Goal: Task Accomplishment & Management: Use online tool/utility

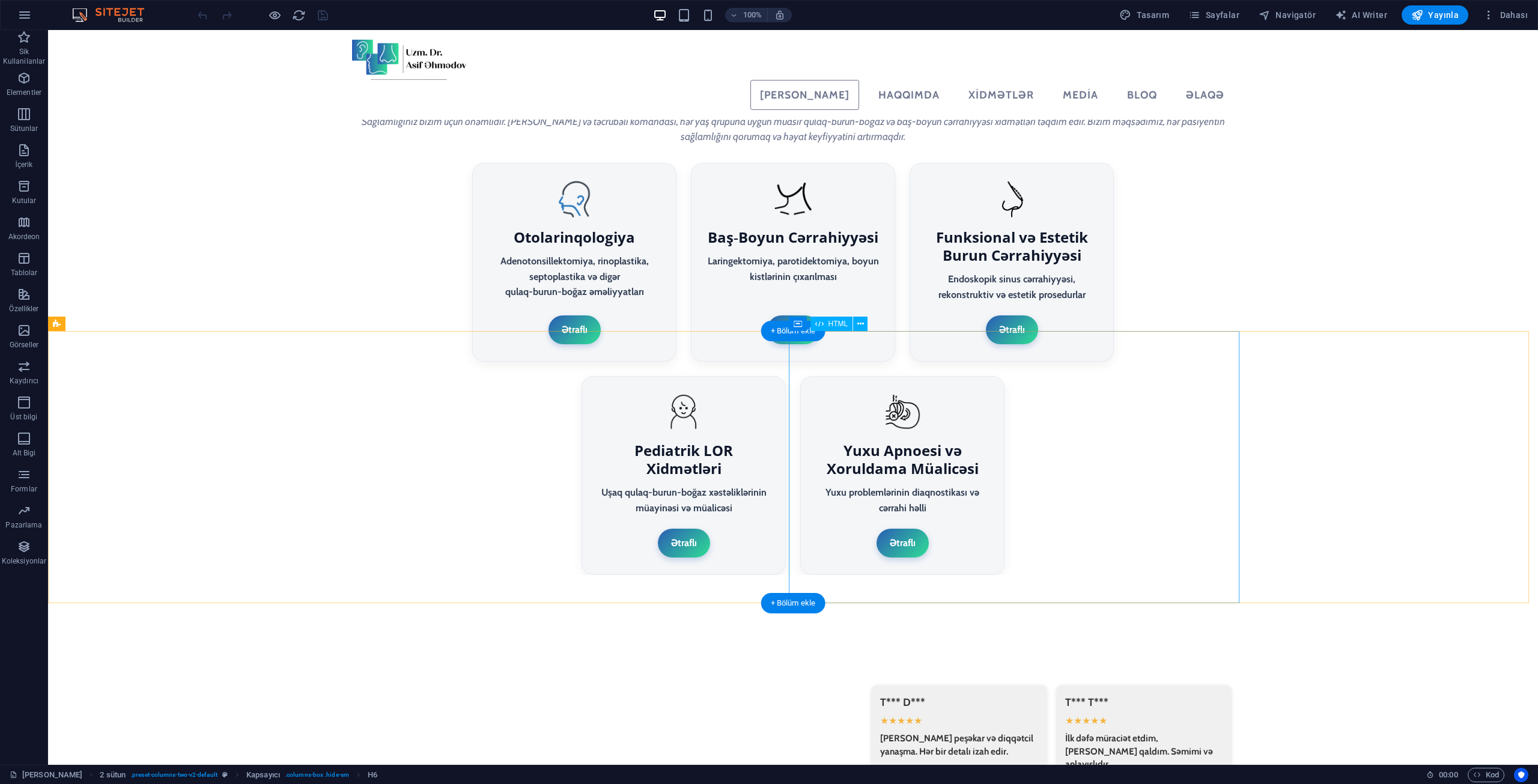
scroll to position [2287, 0]
click at [1084, 374] on div "Mevcut içeriği değiştirmek için buraya sürükleyin. Yeni bir element oluşturmak …" at bounding box center [793, 397] width 1490 height 735
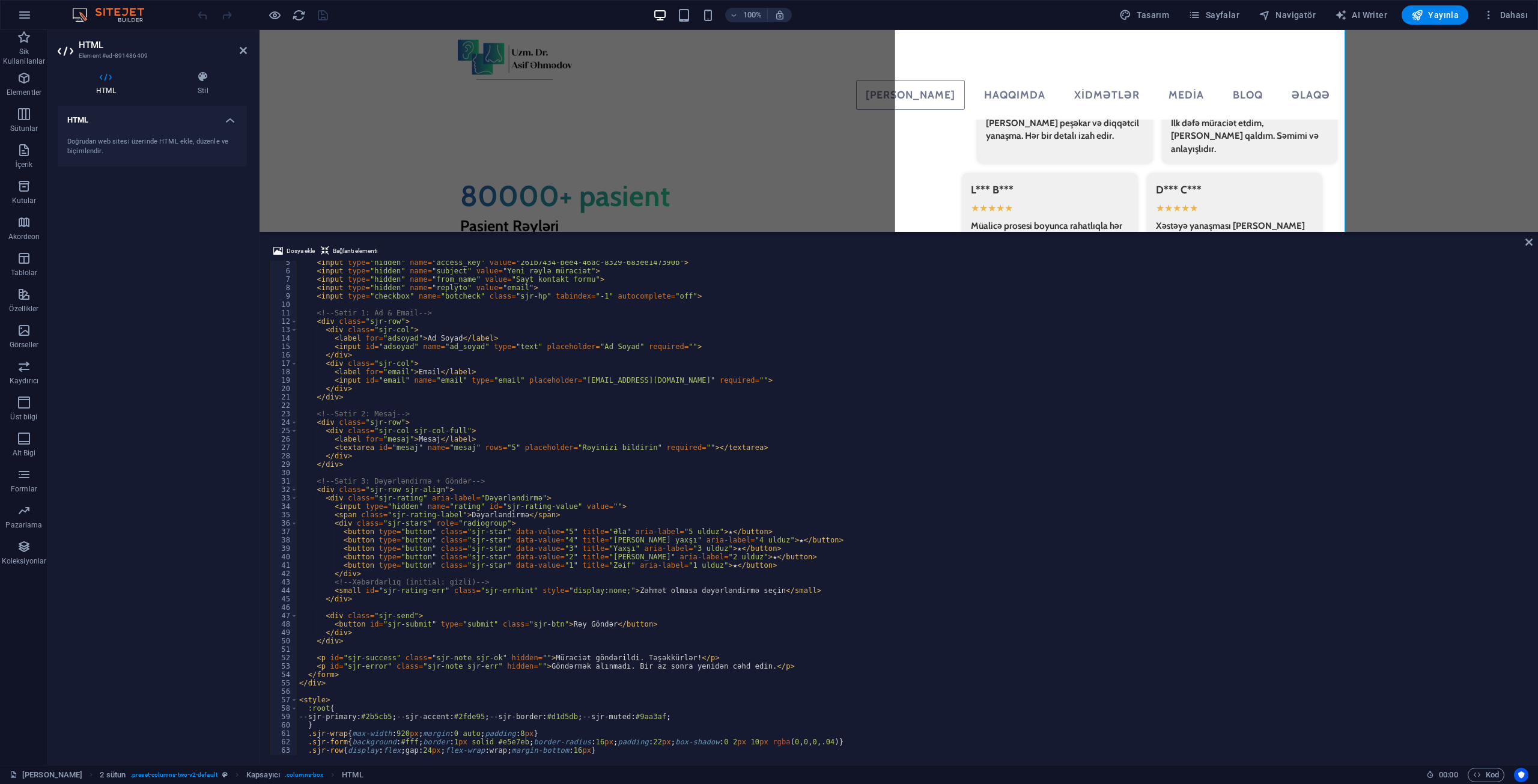
scroll to position [0, 0]
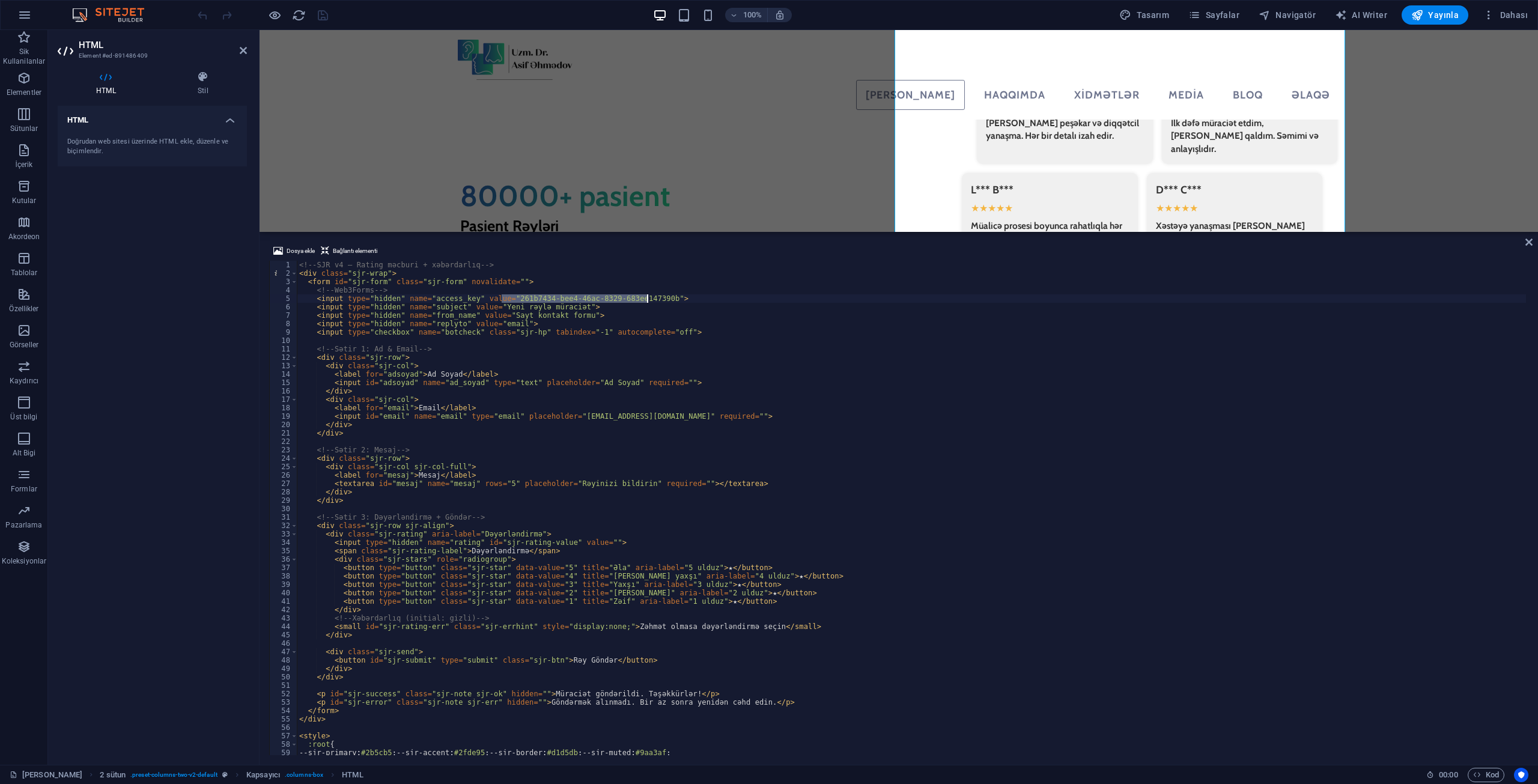
drag, startPoint x: 503, startPoint y: 296, endPoint x: 646, endPoint y: 296, distance: 143.0
click at [646, 296] on div "<!-- SJR v4 – Rating məcburi + xəbərdarlıq --> < div class = "sjr-wrap" > < for…" at bounding box center [911, 517] width 1230 height 511
type textarea "<input type="hidden" name="access_key" value="8a9cc02b-8d81-4f0f-98a8-93eca2359…"
click at [686, 434] on div at bounding box center [484, 445] width 403 height 24
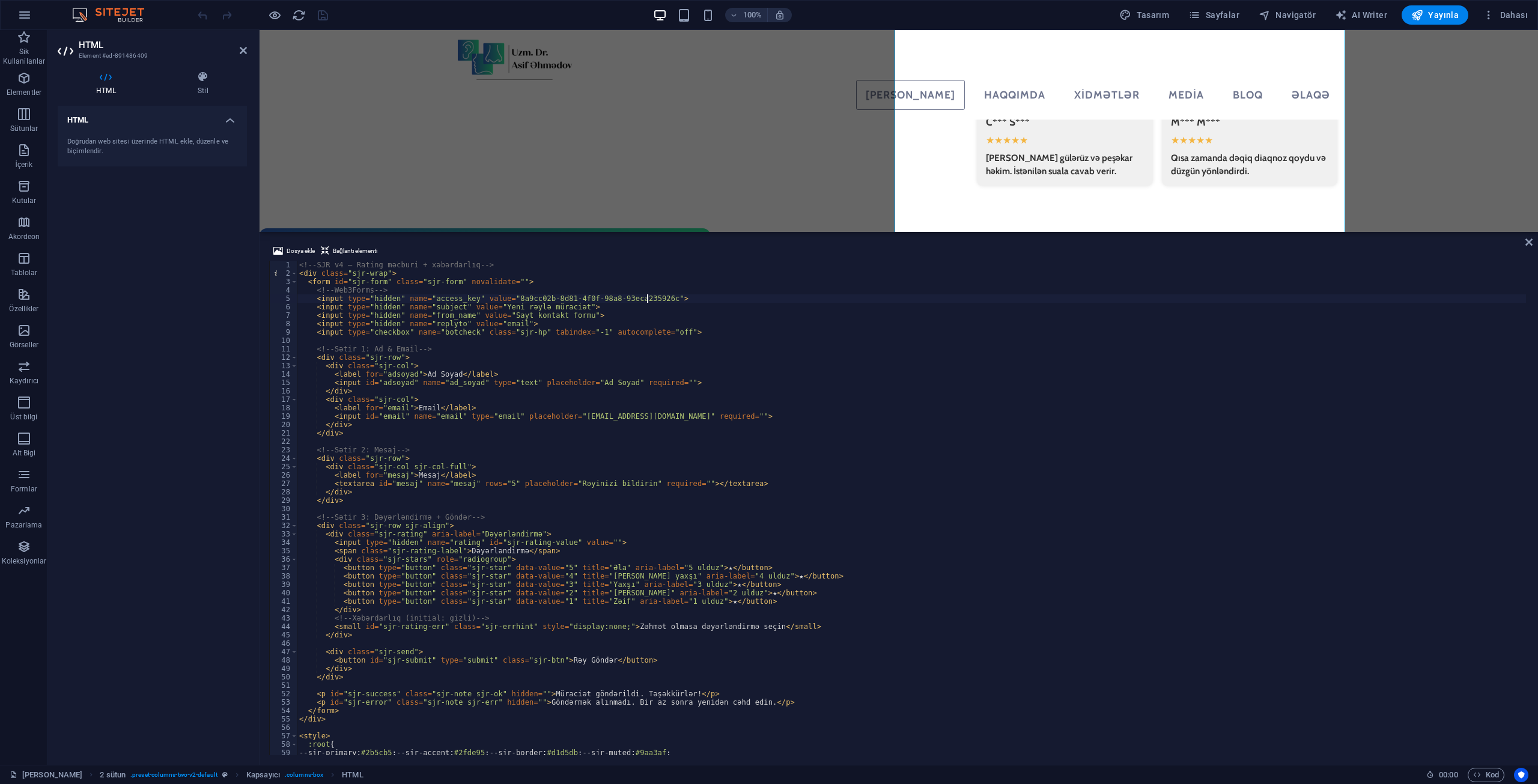
click at [319, 13] on icon "save" at bounding box center [323, 15] width 14 height 14
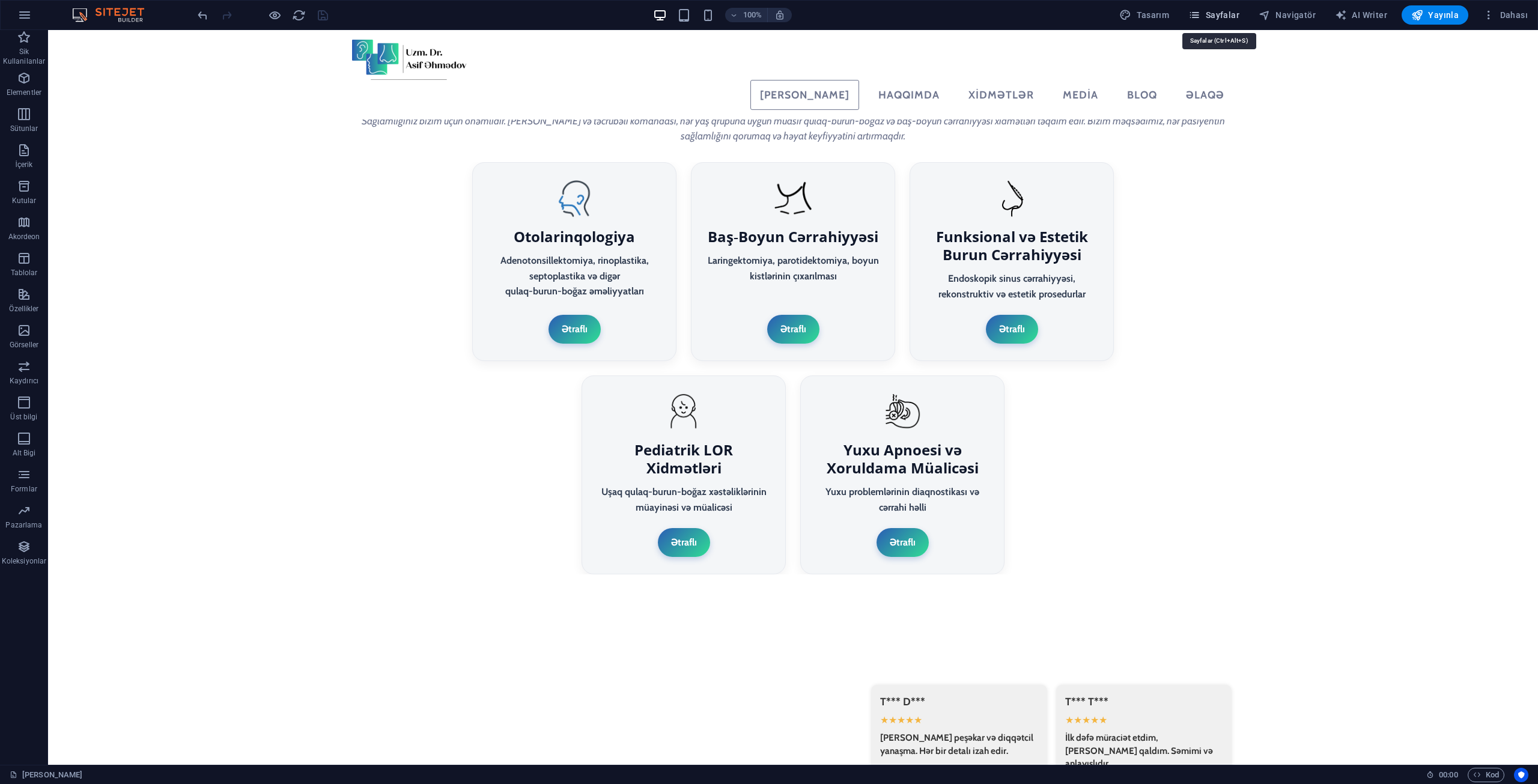
click at [1196, 23] on button "Sayfalar" at bounding box center [1214, 14] width 61 height 19
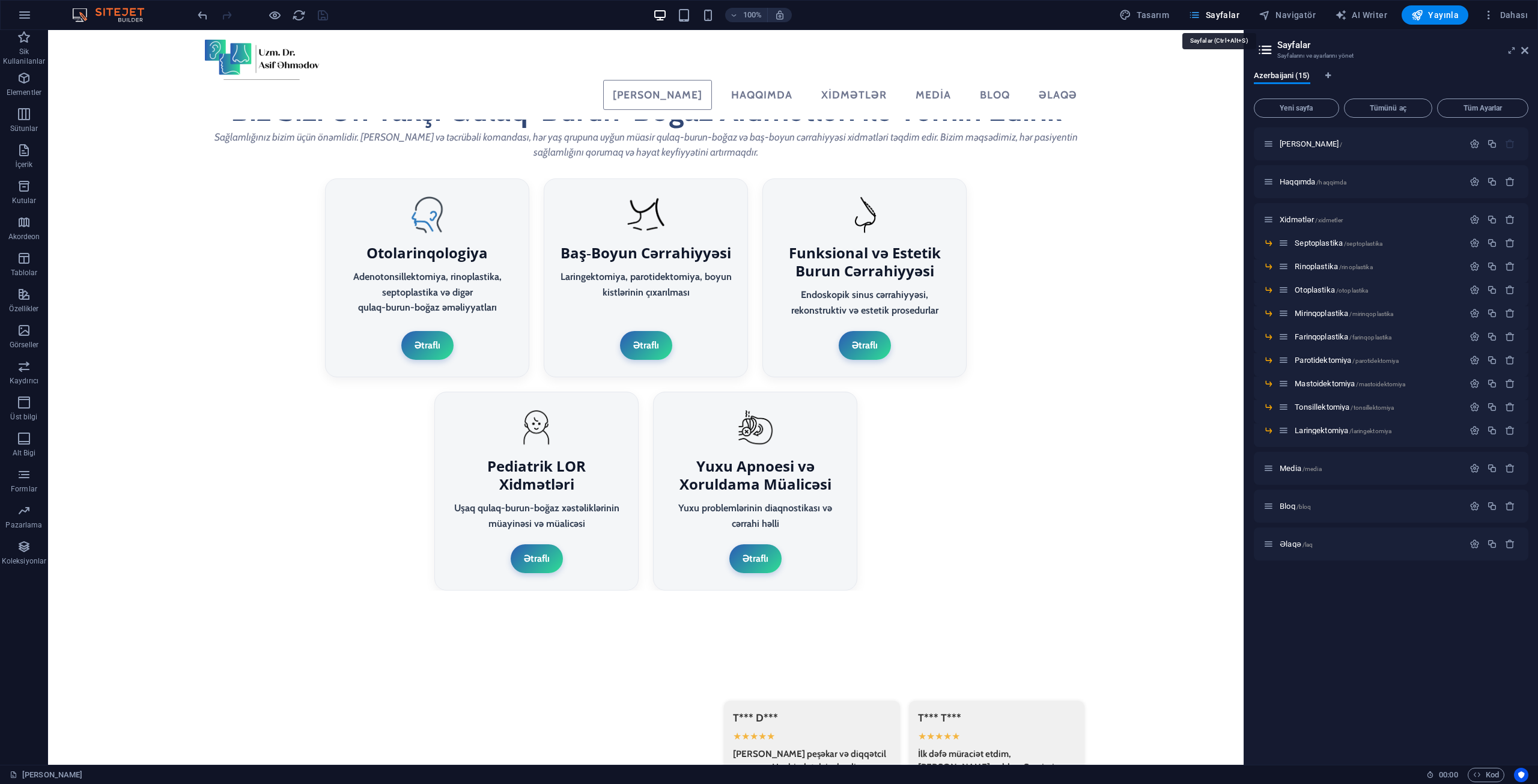
scroll to position [2320, 0]
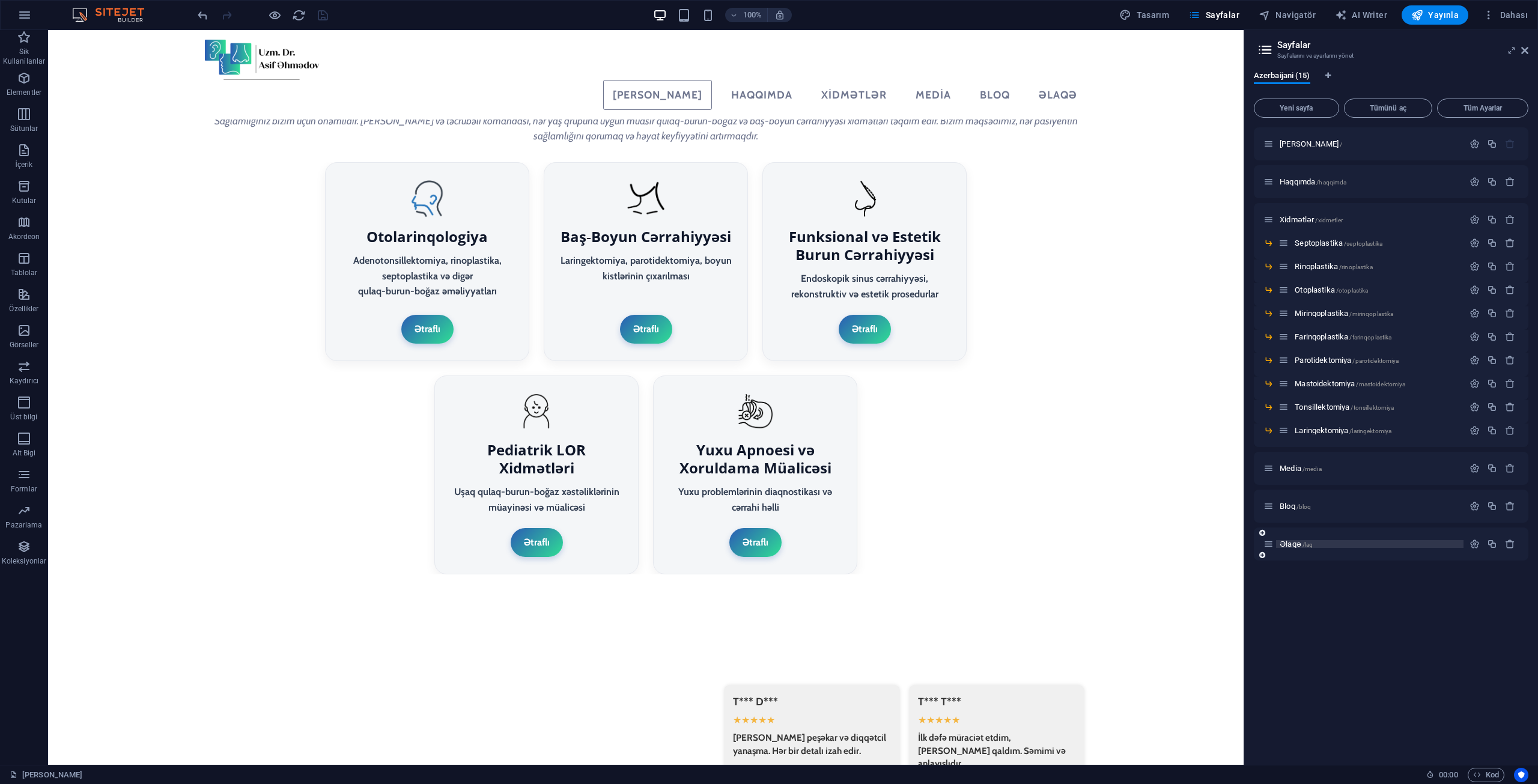
click at [1299, 542] on span "Əlaqə /laq" at bounding box center [1296, 544] width 33 height 9
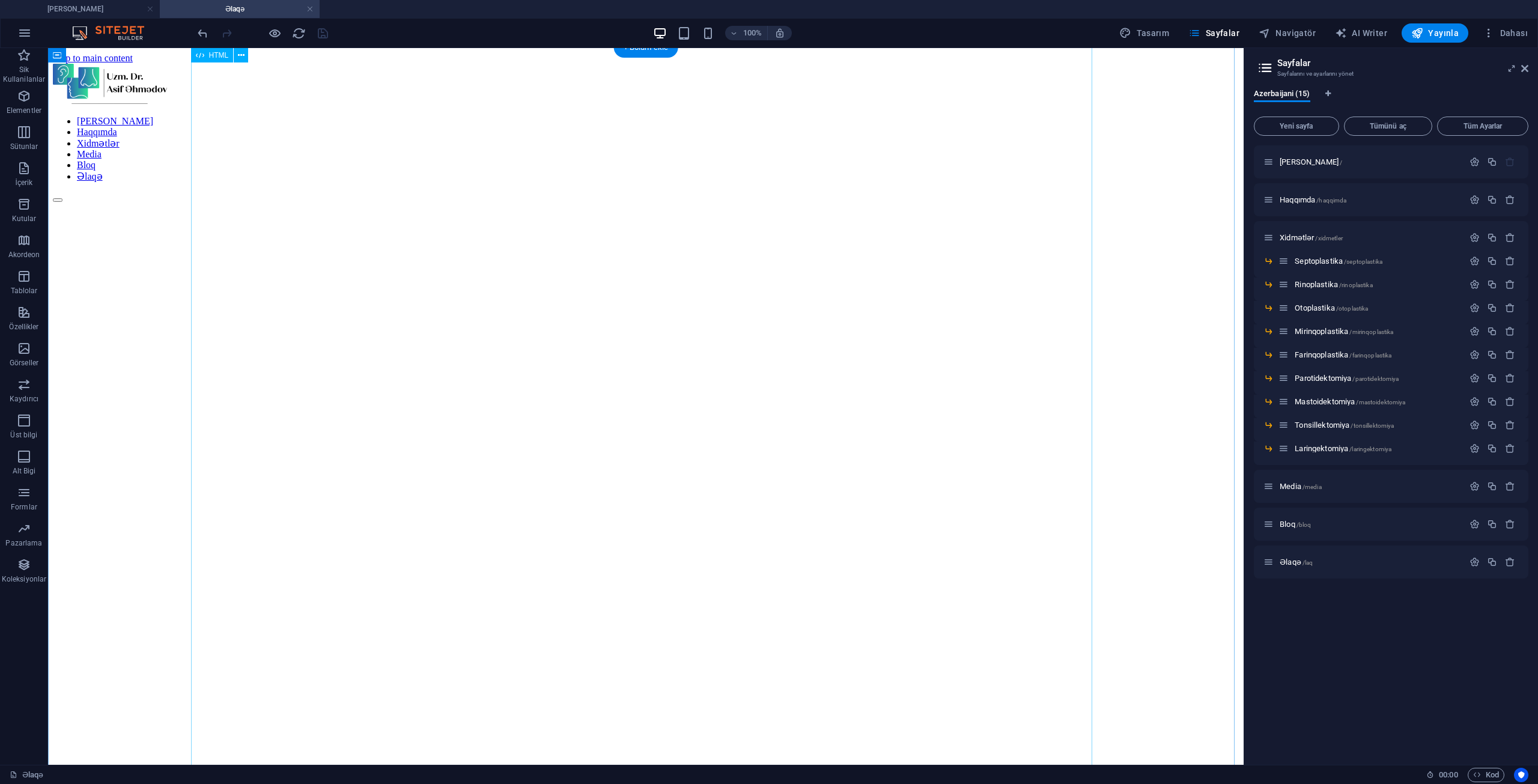
scroll to position [60, 0]
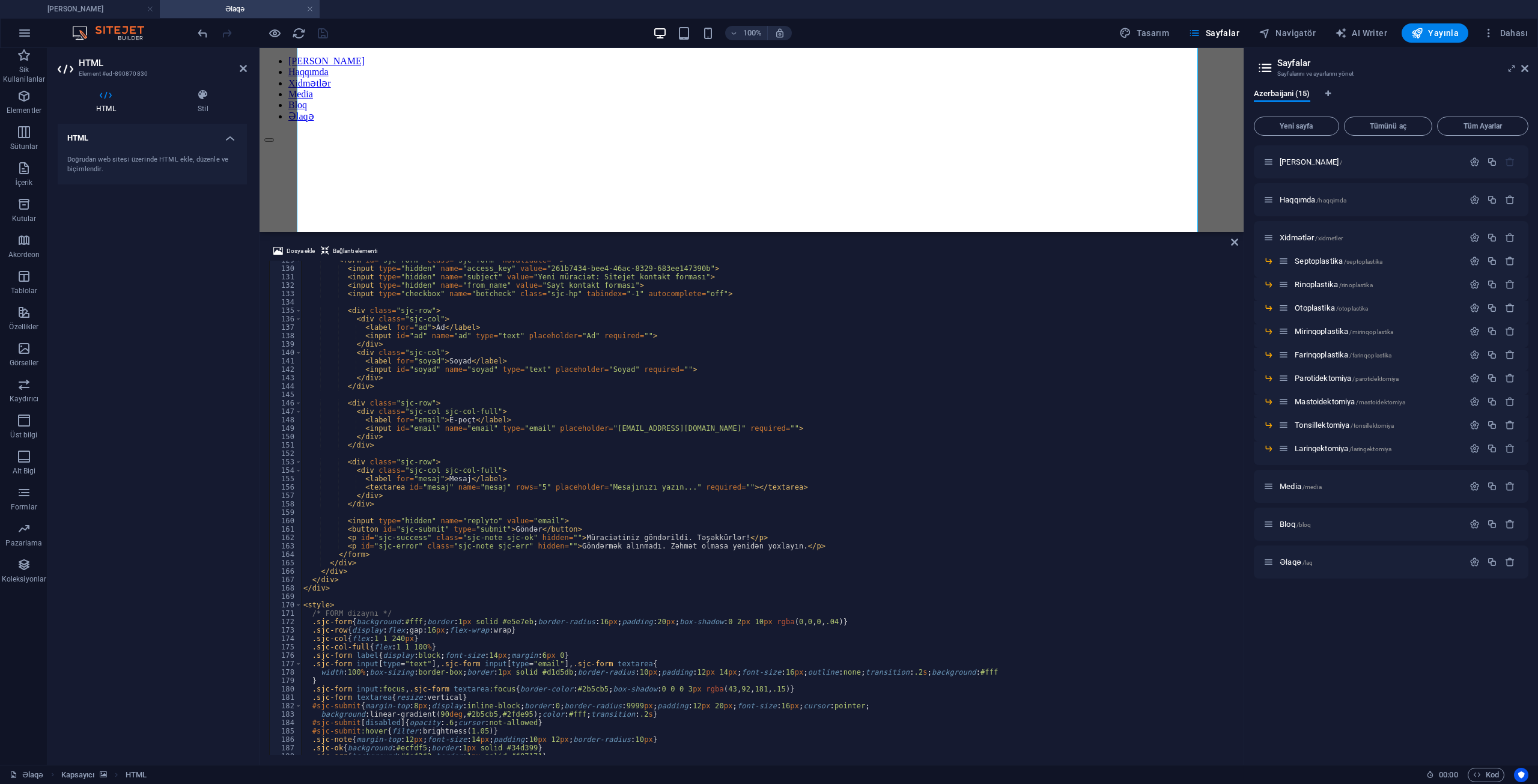
scroll to position [1009, 0]
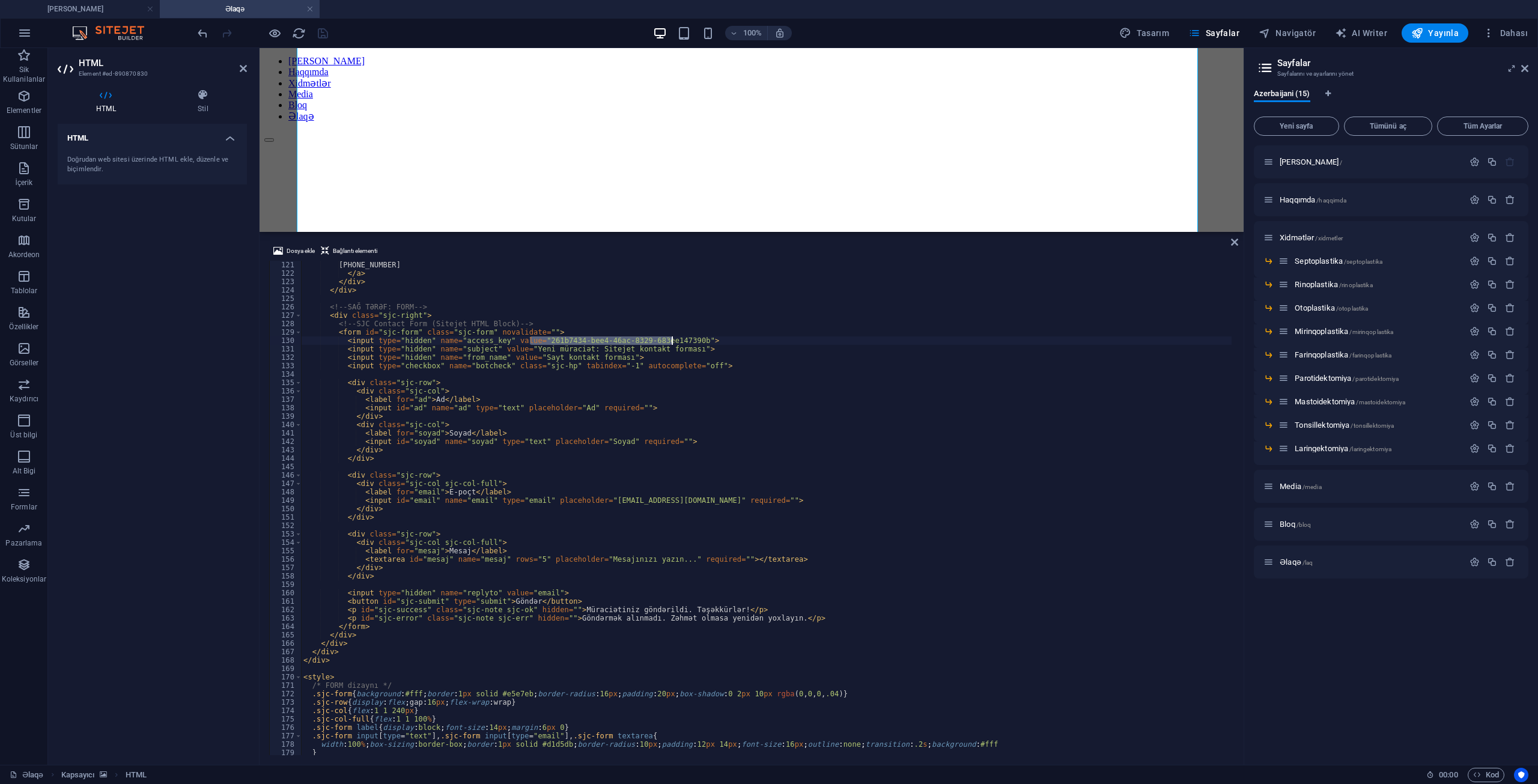
drag, startPoint x: 530, startPoint y: 339, endPoint x: 673, endPoint y: 340, distance: 143.0
click at [673, 340] on div "[PHONE_NUMBER] </ a > </ div > </ div > <!-- SAĞ TƏRƏF: FORM --> < div class = …" at bounding box center [766, 517] width 931 height 511
type textarea "<input type="hidden" name="access_key" value="8a9cc02b-8d81-4f0f-98a8-93eca2359…"
click at [377, 27] on div "100% Tasarım [PERSON_NAME] AI Writer Yayınla Dahası" at bounding box center [864, 33] width 1338 height 19
click at [324, 33] on icon "save" at bounding box center [323, 33] width 14 height 14
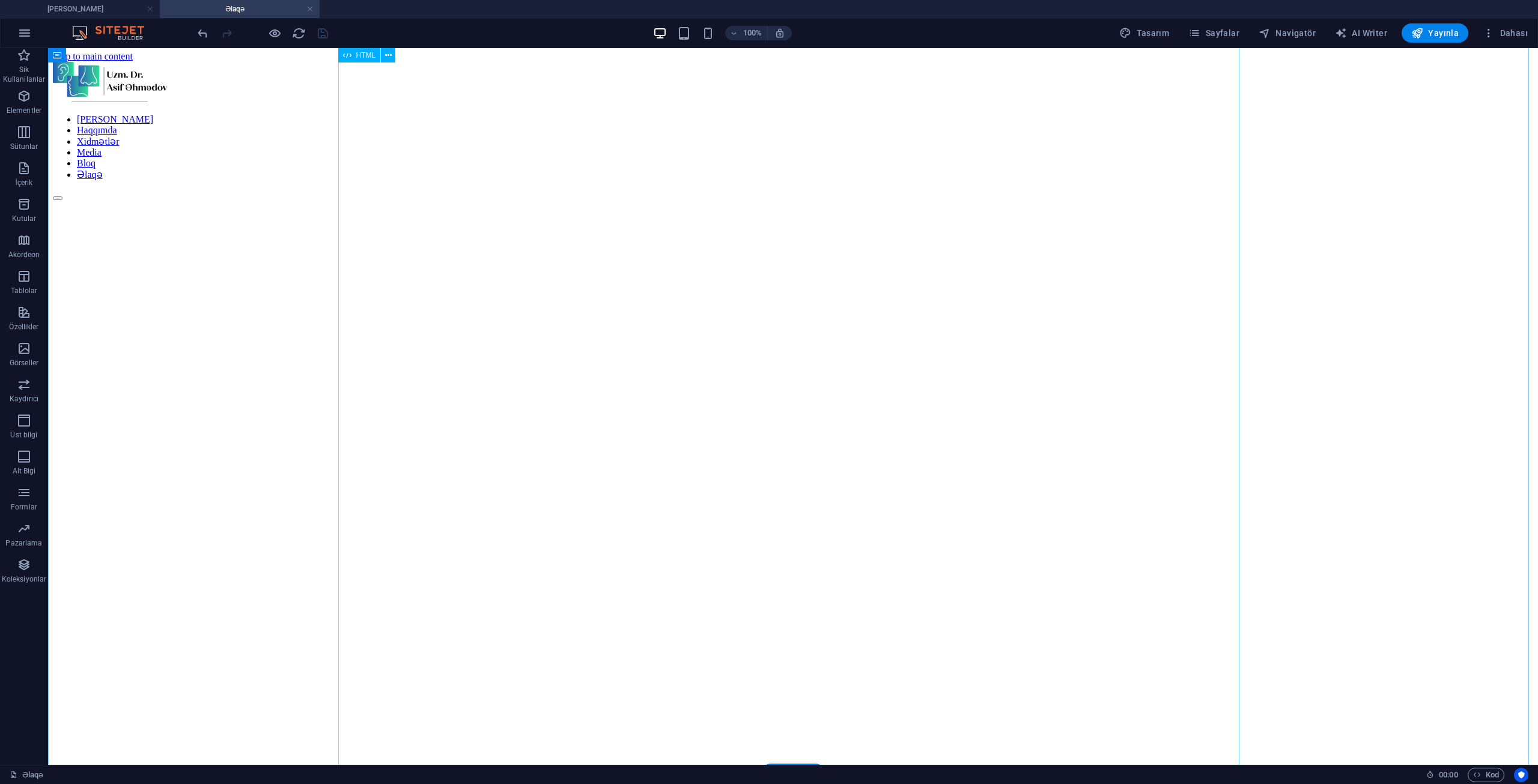
scroll to position [0, 0]
click at [1444, 38] on span "Yayınla" at bounding box center [1435, 33] width 47 height 12
